Goal: Information Seeking & Learning: Learn about a topic

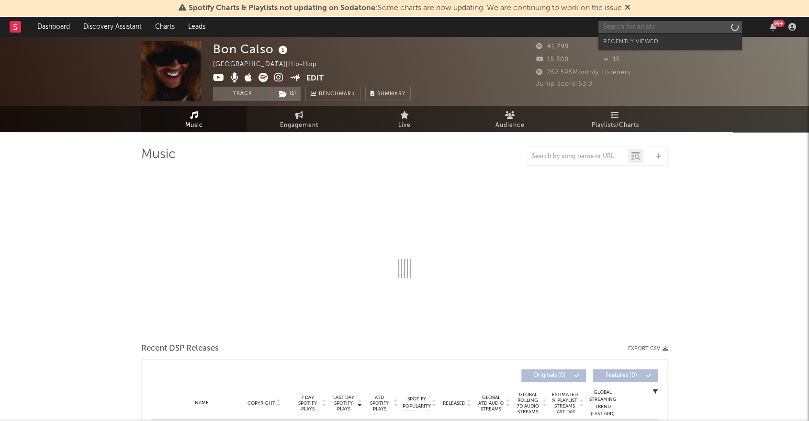
click at [653, 22] on input "text" at bounding box center [670, 27] width 144 height 12
type input "u"
select select "6m"
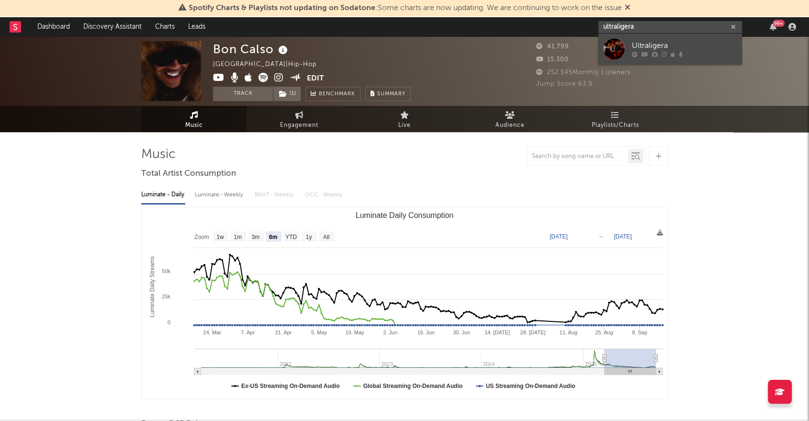
type input "ultraligera"
click at [638, 49] on div "Ultraligera" at bounding box center [684, 45] width 105 height 11
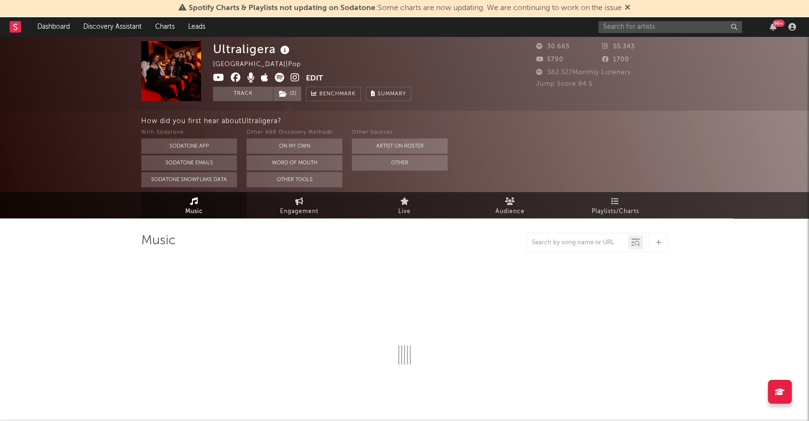
select select "6m"
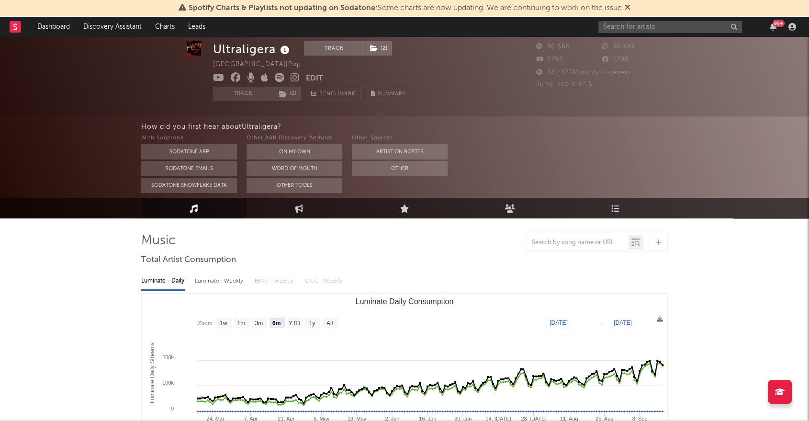
scroll to position [106, 0]
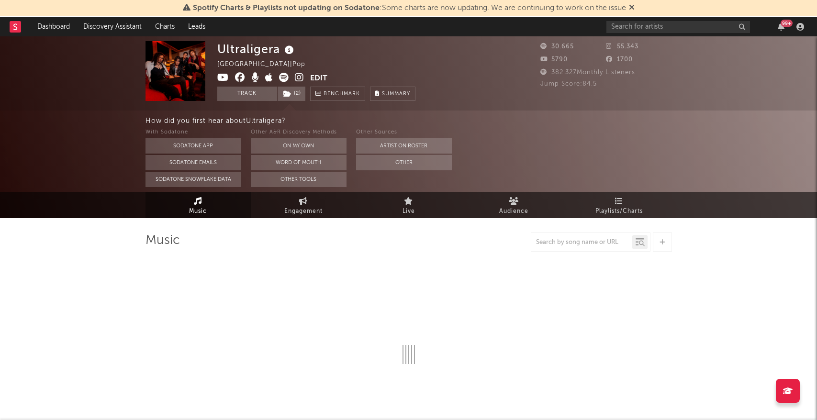
select select "6m"
